Goal: Download file/media

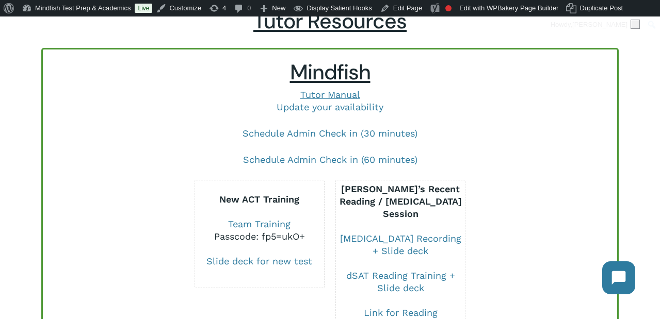
scroll to position [130, 0]
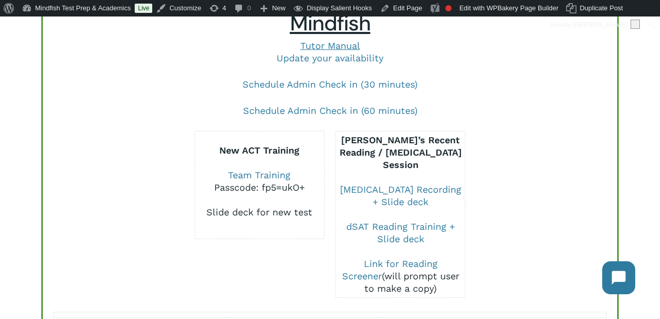
click at [292, 217] on link "Slide deck for new test" at bounding box center [259, 212] width 106 height 11
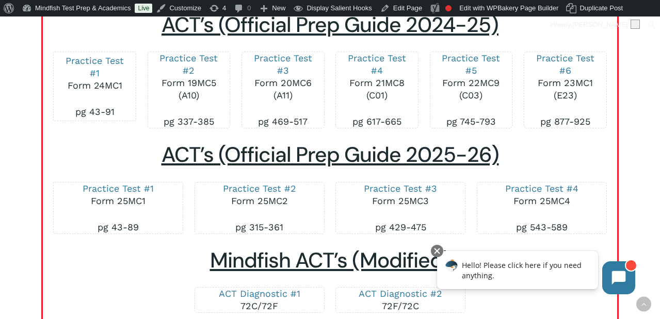
scroll to position [1773, 0]
click at [104, 186] on link "Practice Test #1" at bounding box center [118, 188] width 71 height 11
